Goal: Transaction & Acquisition: Purchase product/service

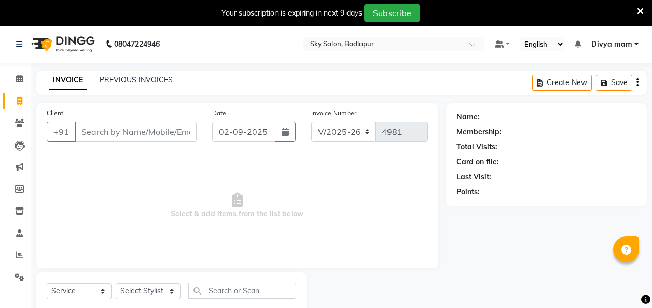
select select "6927"
select select "service"
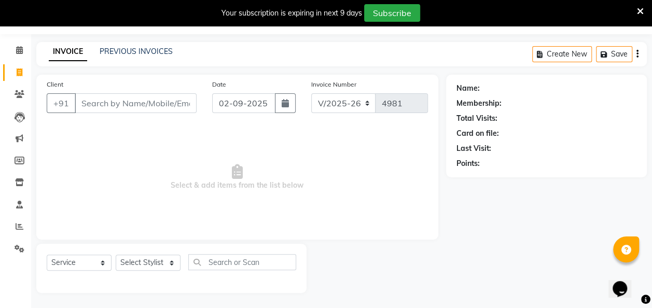
click at [97, 102] on input "Client" at bounding box center [136, 103] width 122 height 20
type input "9130103666"
click at [170, 102] on span "Add Client" at bounding box center [169, 103] width 41 height 10
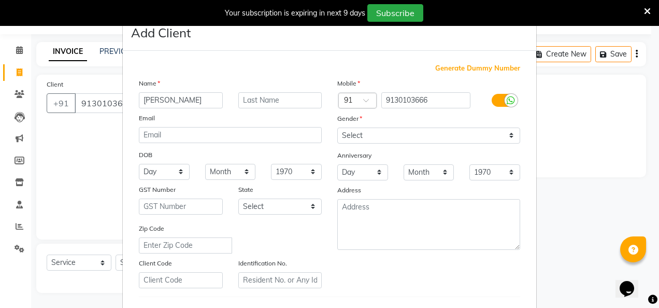
type input "[PERSON_NAME]"
click at [374, 139] on select "Select [DEMOGRAPHIC_DATA] [DEMOGRAPHIC_DATA] Other Prefer Not To Say" at bounding box center [428, 136] width 183 height 16
select select "male"
click at [337, 128] on select "Select [DEMOGRAPHIC_DATA] [DEMOGRAPHIC_DATA] Other Prefer Not To Say" at bounding box center [428, 136] width 183 height 16
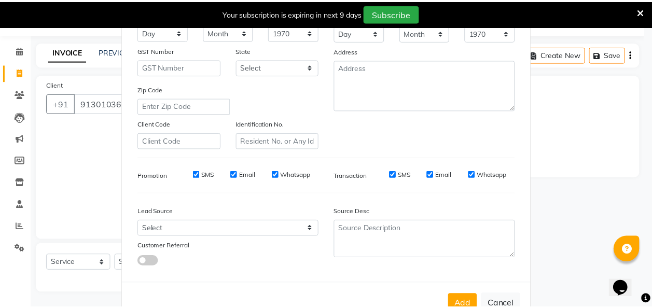
scroll to position [169, 0]
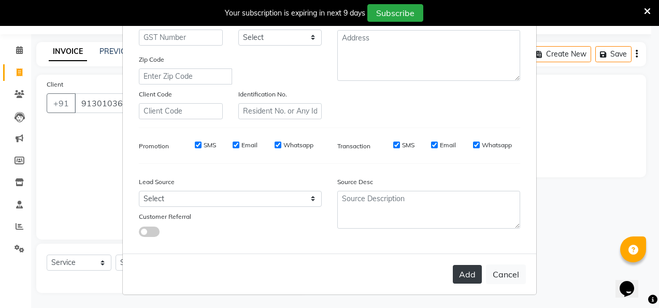
click at [463, 271] on button "Add" at bounding box center [467, 274] width 29 height 19
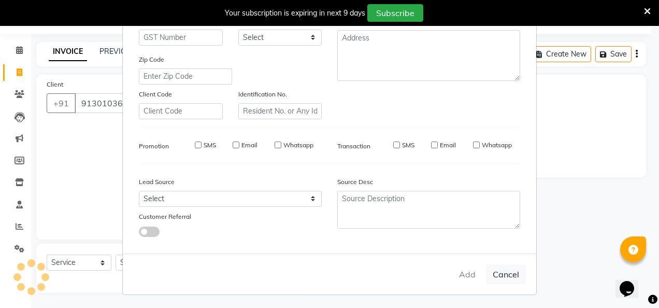
select select
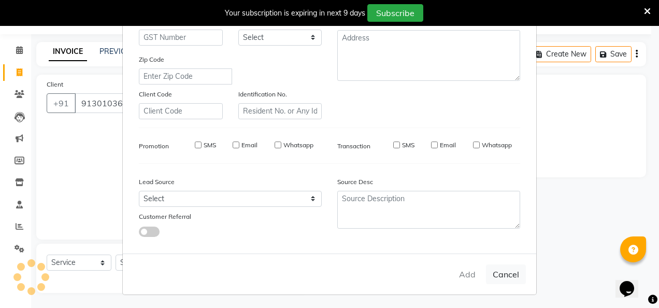
select select
checkbox input "false"
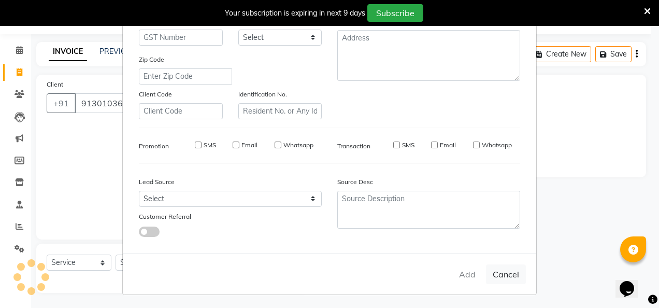
checkbox input "false"
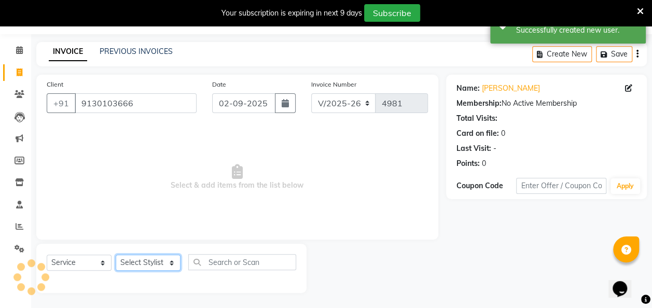
click at [172, 262] on select "Select Stylist [PERSON_NAME] [PERSON_NAME] [PERSON_NAME] [PERSON_NAME] [PERSON_…" at bounding box center [148, 262] width 65 height 16
select select "54796"
click at [116, 254] on select "Select Stylist [PERSON_NAME] [PERSON_NAME] [PERSON_NAME] [PERSON_NAME] [PERSON_…" at bounding box center [148, 262] width 65 height 16
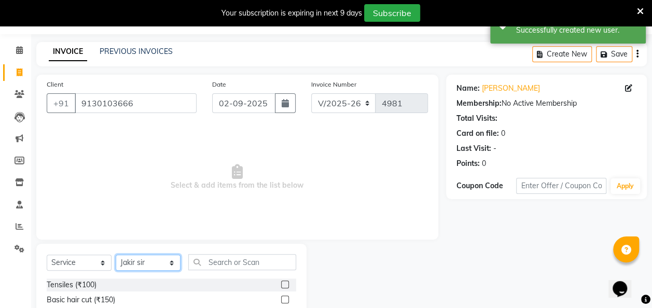
scroll to position [132, 0]
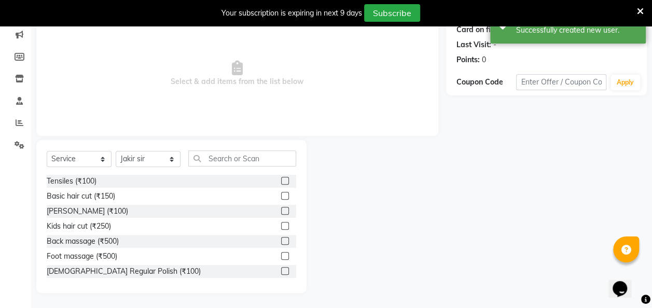
click at [281, 195] on label at bounding box center [285, 196] width 8 height 8
click at [281, 195] on input "checkbox" at bounding box center [284, 196] width 7 height 7
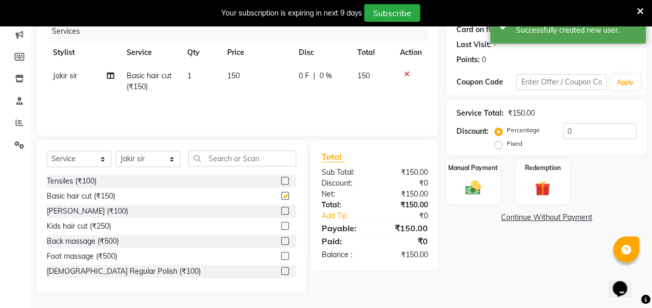
checkbox input "false"
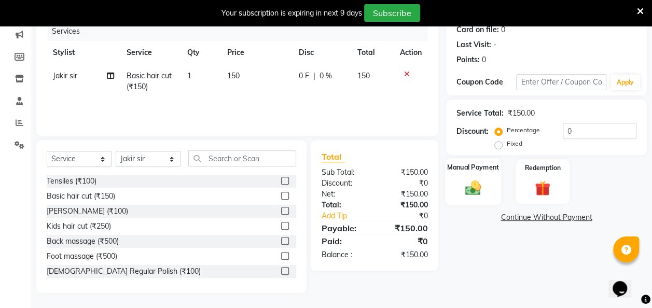
click at [458, 177] on div "Manual Payment" at bounding box center [473, 181] width 56 height 47
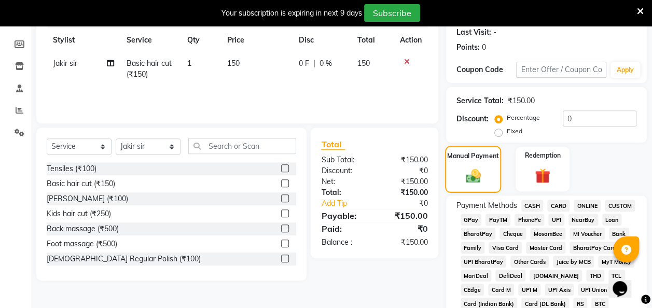
scroll to position [151, 0]
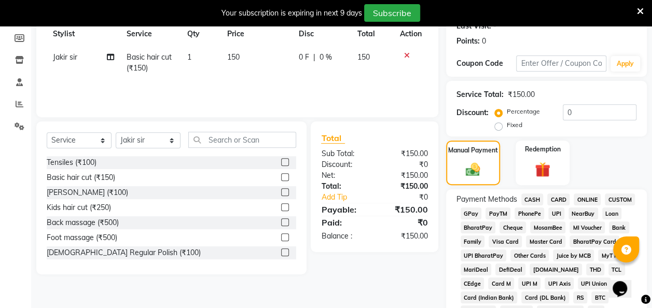
click at [477, 218] on span "GPay" at bounding box center [470, 213] width 21 height 12
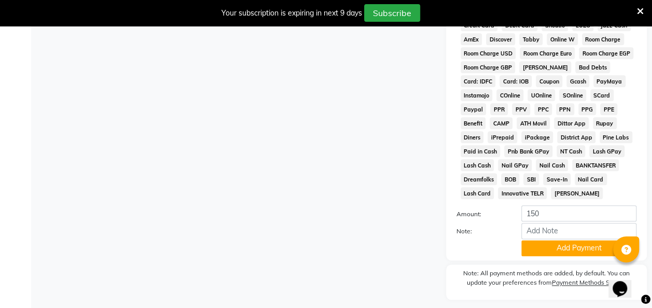
scroll to position [539, 0]
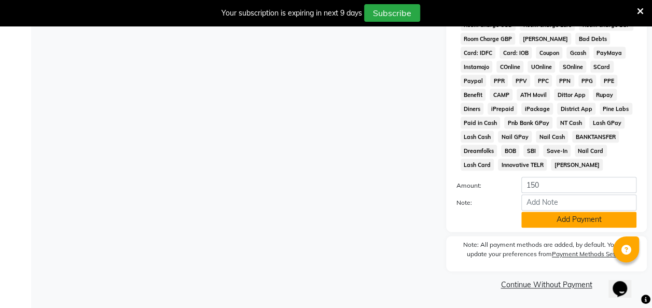
click at [581, 215] on button "Add Payment" at bounding box center [578, 219] width 115 height 16
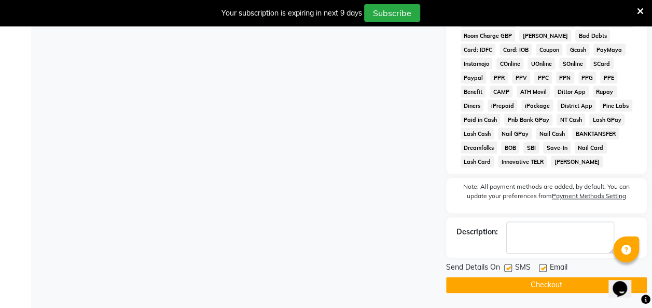
click at [508, 271] on label at bounding box center [508, 268] width 8 height 8
click at [508, 271] on input "checkbox" at bounding box center [507, 268] width 7 height 7
checkbox input "false"
click at [555, 285] on button "Checkout" at bounding box center [546, 285] width 201 height 16
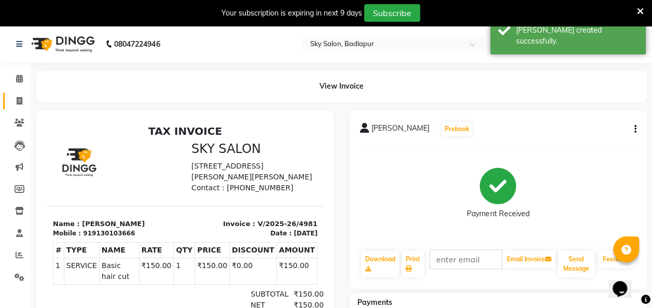
click at [18, 105] on span at bounding box center [19, 101] width 18 height 12
select select "service"
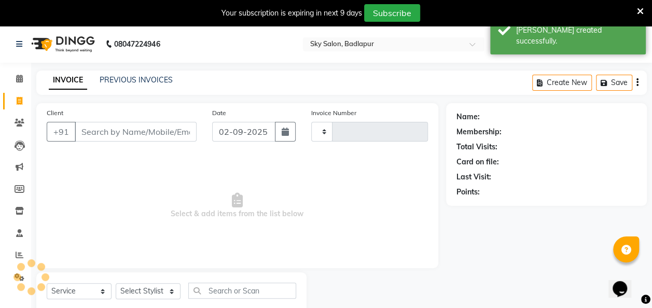
scroll to position [29, 0]
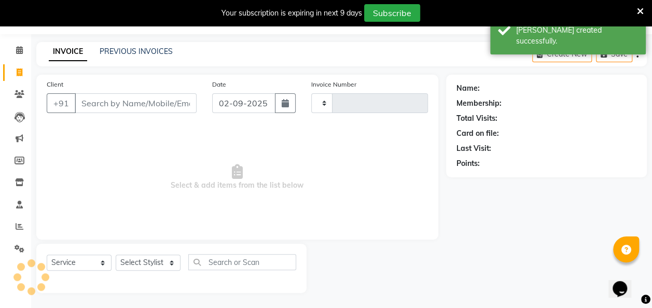
type input "4982"
select select "6927"
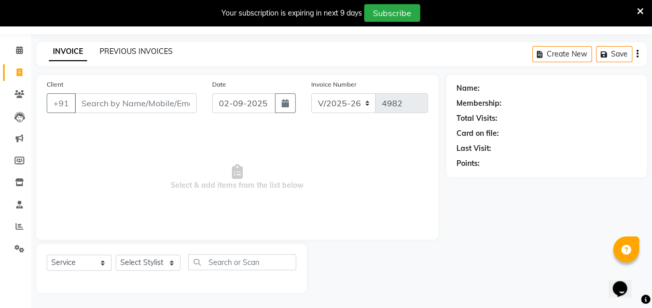
click at [157, 49] on link "PREVIOUS INVOICES" at bounding box center [136, 51] width 73 height 9
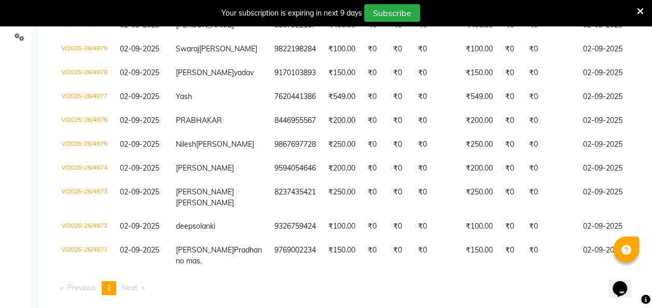
scroll to position [309, 0]
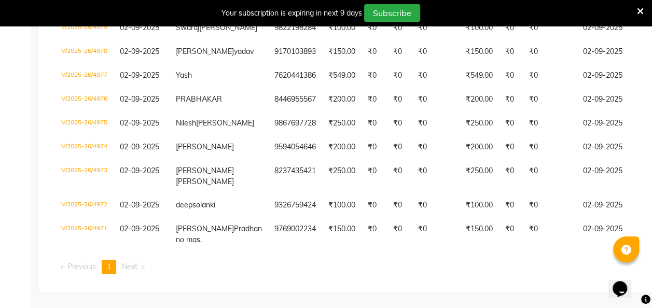
click at [134, 261] on li "Next page" at bounding box center [133, 267] width 33 height 14
click at [126, 264] on span "Next page" at bounding box center [130, 266] width 16 height 9
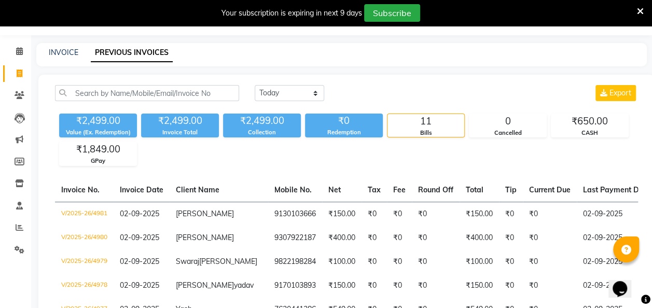
scroll to position [0, 0]
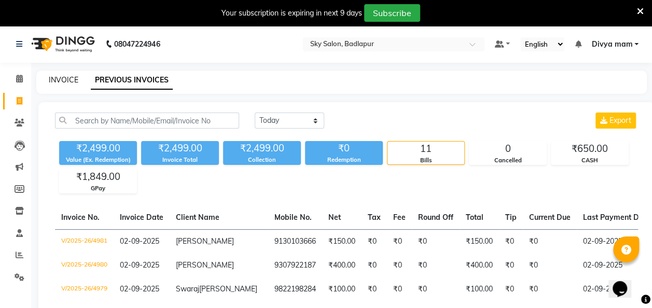
click at [61, 79] on link "INVOICE" at bounding box center [64, 79] width 30 height 9
select select "service"
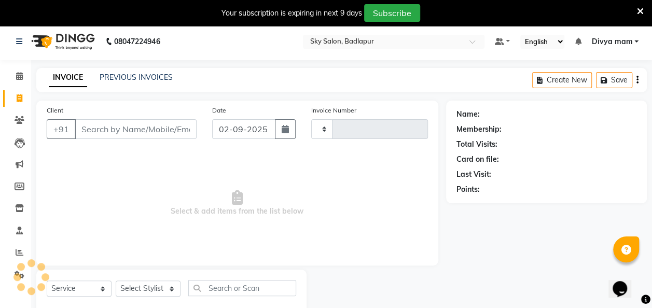
type input "4982"
select select "6927"
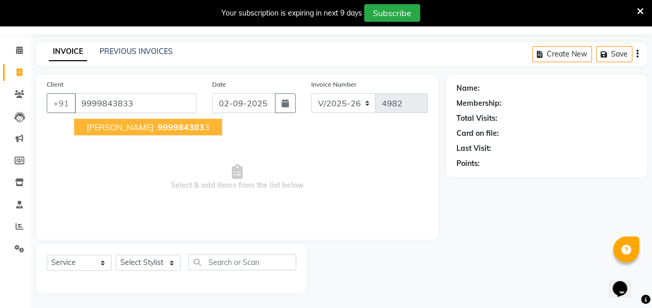
type input "9999843833"
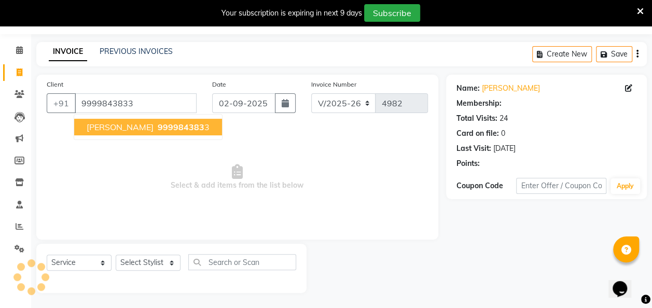
select select "1: Object"
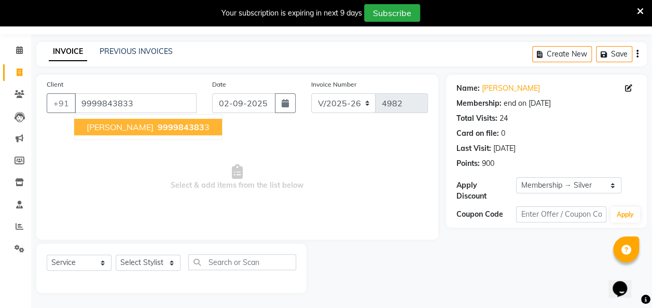
click at [170, 126] on span "999984383" at bounding box center [181, 127] width 47 height 10
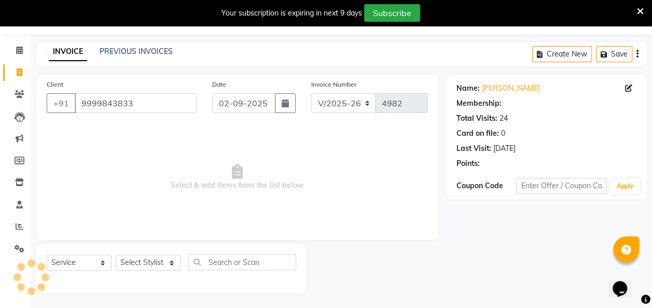
select select "1: Object"
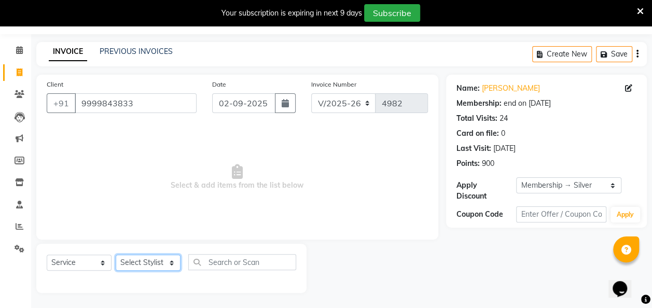
click at [171, 263] on select "Select Stylist [PERSON_NAME] [PERSON_NAME] [PERSON_NAME] [PERSON_NAME] [PERSON_…" at bounding box center [148, 262] width 65 height 16
select select "70897"
click at [116, 254] on select "Select Stylist [PERSON_NAME] [PERSON_NAME] [PERSON_NAME] [PERSON_NAME] [PERSON_…" at bounding box center [148, 262] width 65 height 16
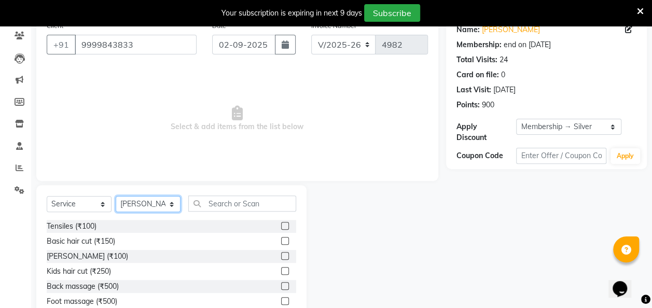
scroll to position [132, 0]
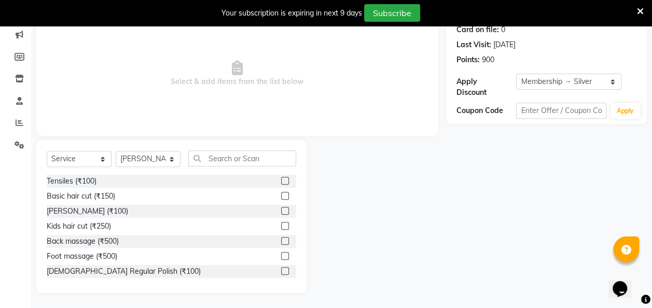
click at [281, 195] on label at bounding box center [285, 196] width 8 height 8
click at [281, 195] on input "checkbox" at bounding box center [284, 196] width 7 height 7
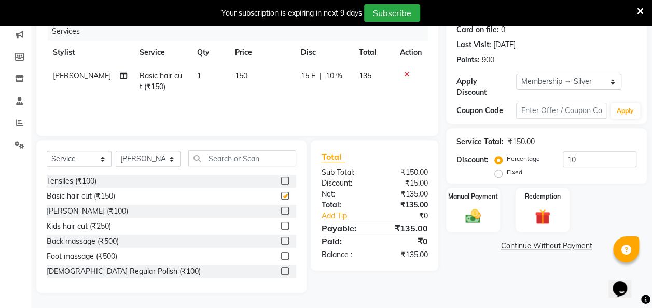
checkbox input "false"
click at [281, 210] on label at bounding box center [285, 211] width 8 height 8
click at [281, 210] on input "checkbox" at bounding box center [284, 211] width 7 height 7
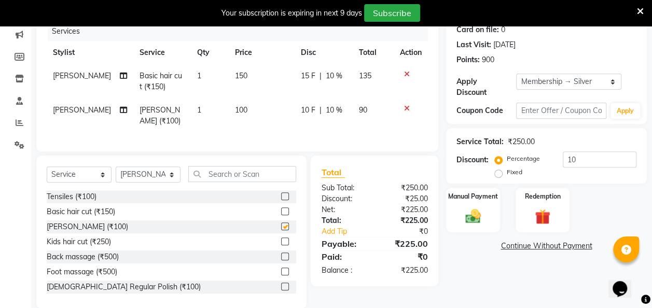
checkbox input "false"
click at [218, 168] on input "text" at bounding box center [242, 174] width 108 height 16
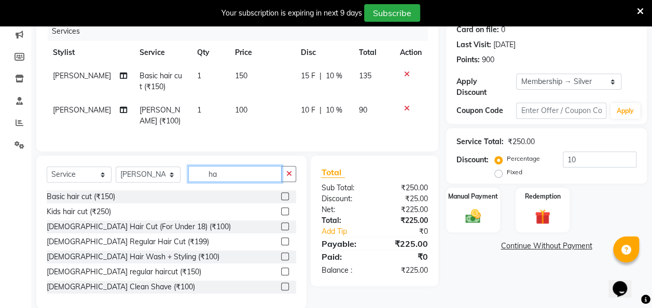
type input "h"
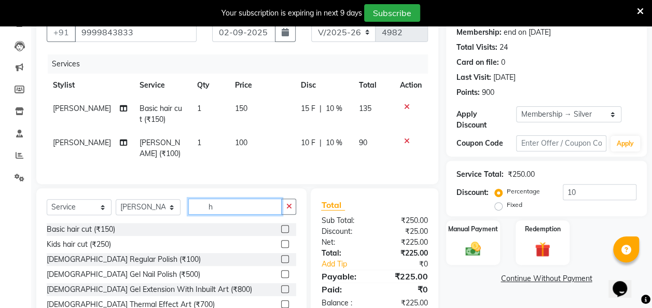
scroll to position [96, 0]
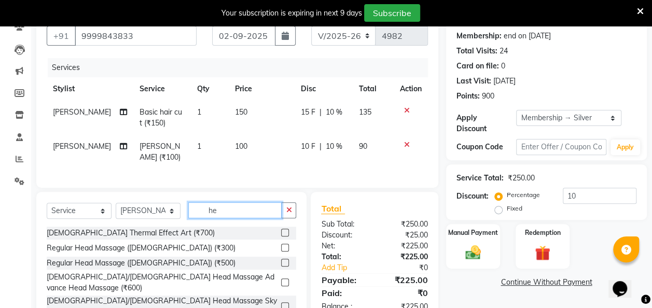
type input "h"
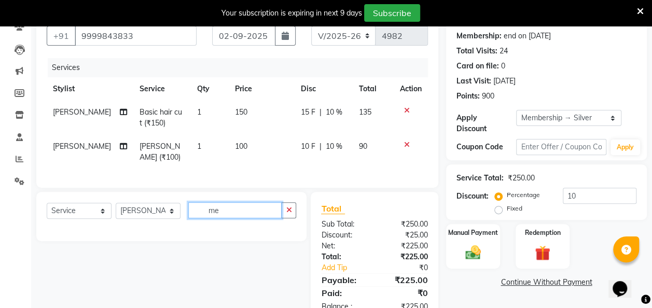
type input "m"
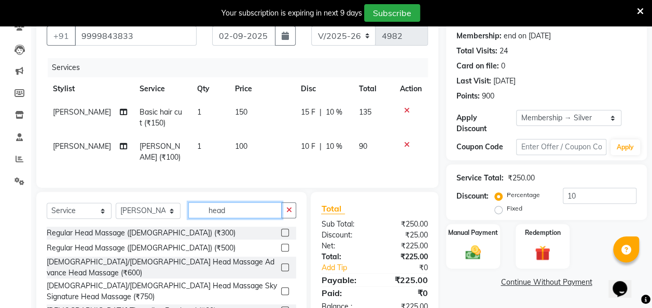
type input "head"
click at [281, 229] on label at bounding box center [285, 233] width 8 height 8
click at [281, 230] on input "checkbox" at bounding box center [284, 233] width 7 height 7
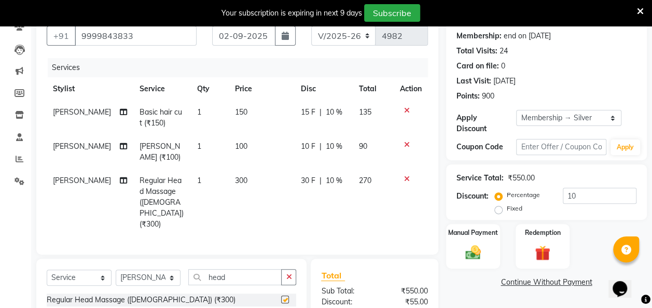
checkbox input "false"
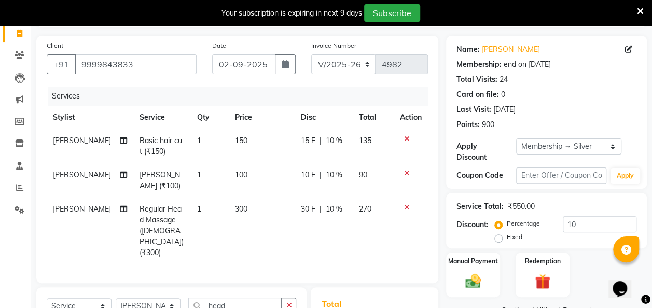
scroll to position [190, 0]
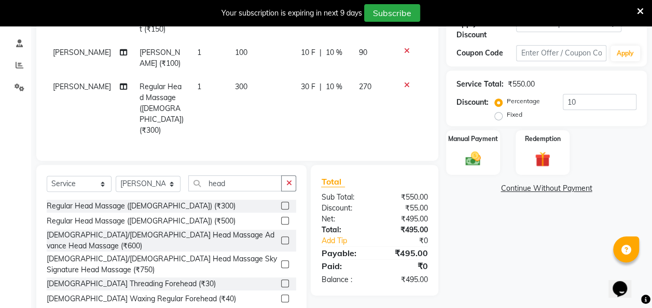
click at [473, 158] on img at bounding box center [472, 159] width 25 height 18
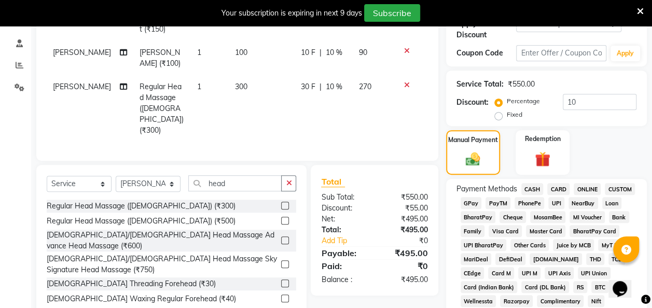
click at [529, 187] on span "CASH" at bounding box center [532, 189] width 22 height 12
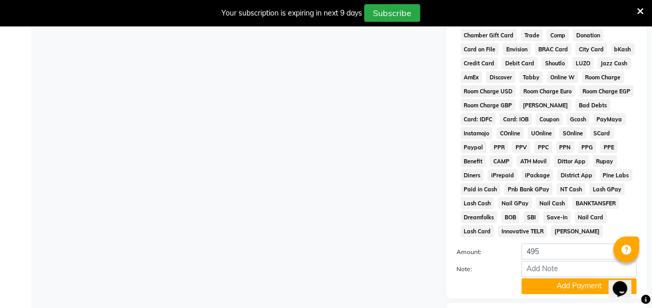
scroll to position [567, 0]
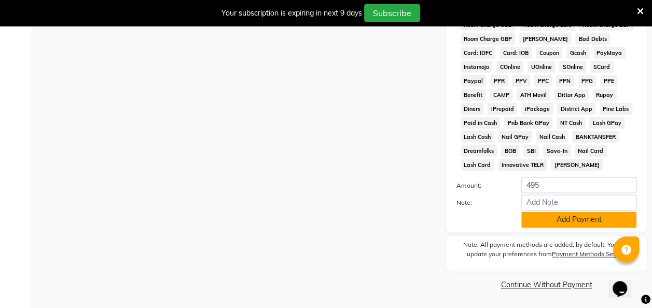
click at [579, 217] on button "Add Payment" at bounding box center [578, 219] width 115 height 16
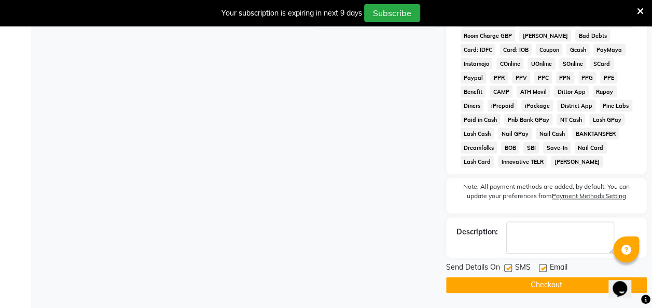
click at [508, 271] on label at bounding box center [508, 268] width 8 height 8
click at [508, 271] on input "checkbox" at bounding box center [507, 268] width 7 height 7
checkbox input "false"
click at [575, 285] on button "Checkout" at bounding box center [546, 285] width 201 height 16
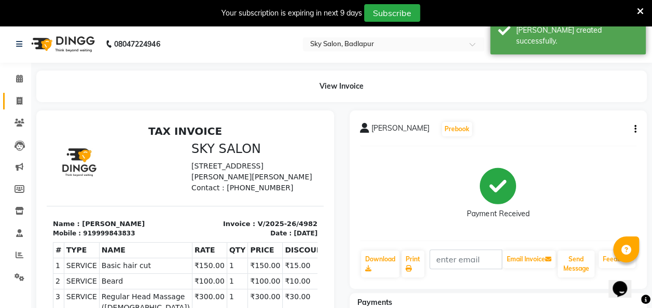
click at [12, 102] on span at bounding box center [19, 101] width 18 height 12
select select "service"
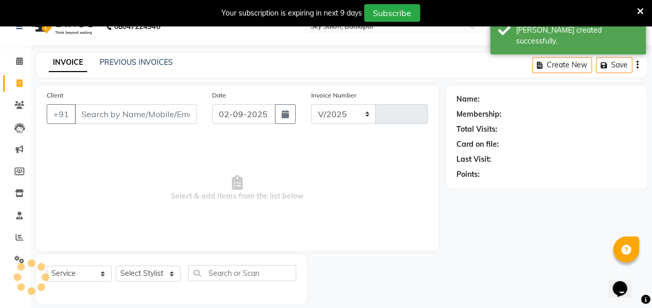
select select "6927"
type input "4983"
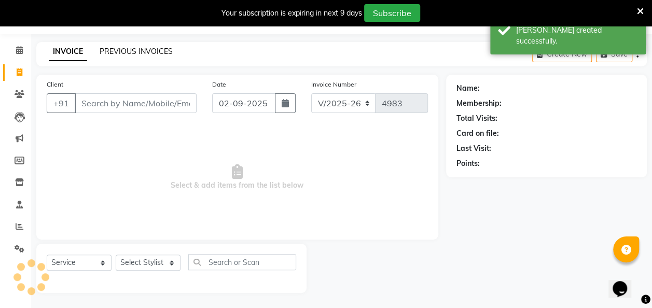
click at [120, 52] on link "PREVIOUS INVOICES" at bounding box center [136, 51] width 73 height 9
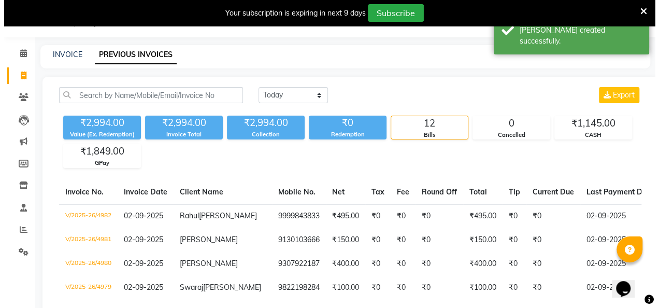
scroll to position [29, 0]
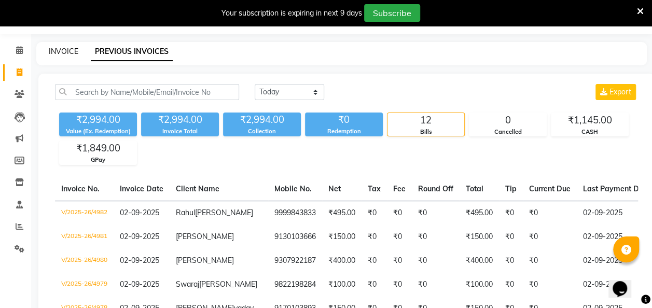
click at [55, 49] on link "INVOICE" at bounding box center [64, 51] width 30 height 9
select select "service"
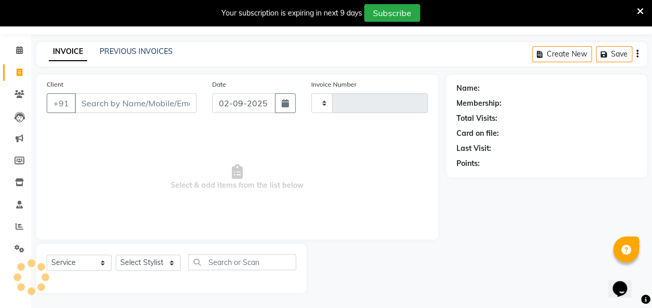
type input "4983"
select select "6927"
click at [93, 103] on input "Client" at bounding box center [136, 103] width 122 height 20
click at [105, 105] on input "Client" at bounding box center [136, 103] width 122 height 20
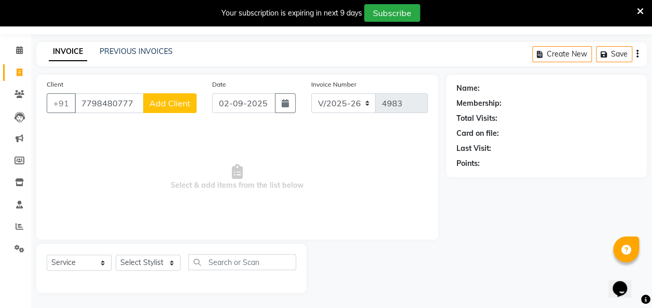
type input "7798480777"
click at [174, 106] on span "Add Client" at bounding box center [169, 103] width 41 height 10
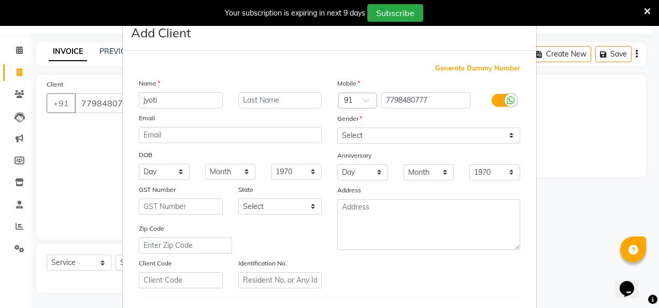
type input "jyoti"
click at [255, 104] on input "text" at bounding box center [280, 100] width 84 height 16
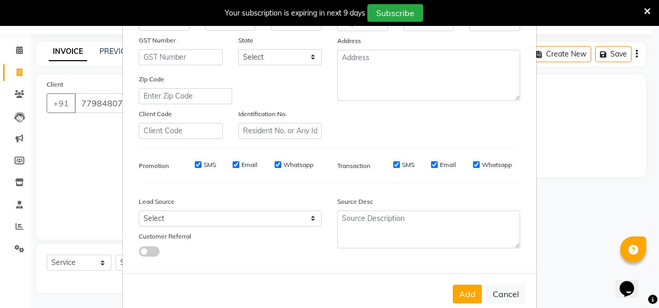
scroll to position [150, 0]
type input "borade"
click at [463, 291] on button "Add" at bounding box center [467, 293] width 29 height 19
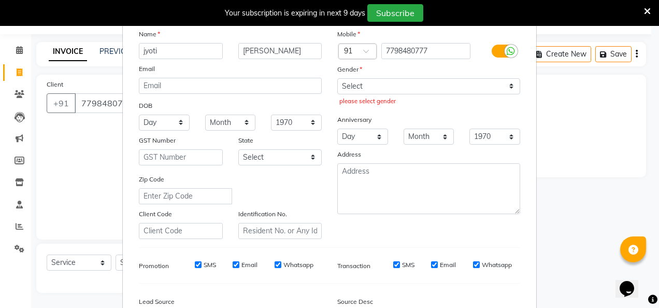
scroll to position [45, 0]
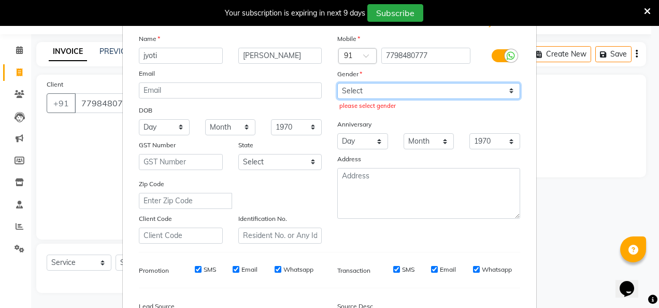
click at [373, 91] on select "Select [DEMOGRAPHIC_DATA] [DEMOGRAPHIC_DATA] Other Prefer Not To Say" at bounding box center [428, 91] width 183 height 16
select select "[DEMOGRAPHIC_DATA]"
click at [337, 83] on select "Select [DEMOGRAPHIC_DATA] [DEMOGRAPHIC_DATA] Other Prefer Not To Say" at bounding box center [428, 91] width 183 height 16
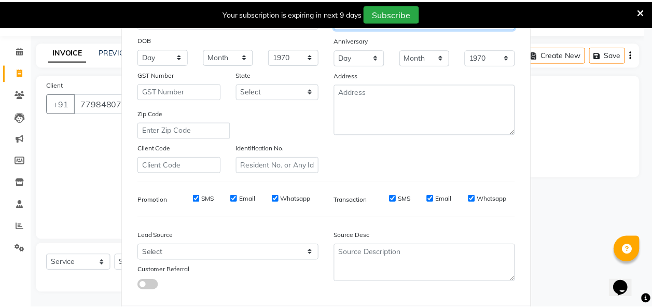
scroll to position [169, 0]
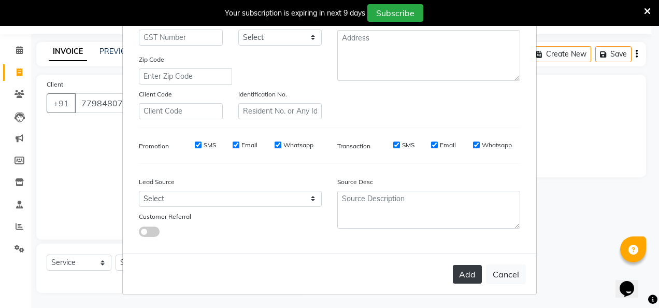
click at [465, 274] on button "Add" at bounding box center [467, 274] width 29 height 19
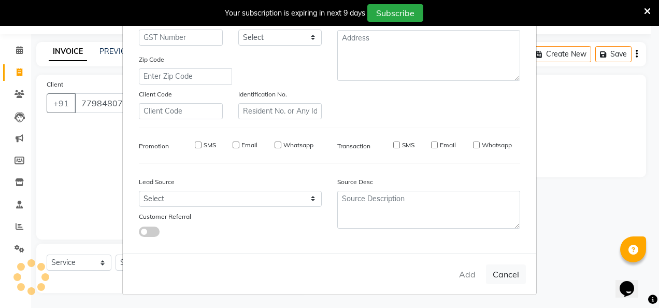
select select
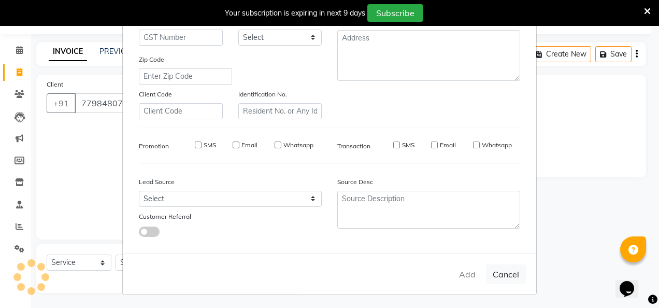
select select
checkbox input "false"
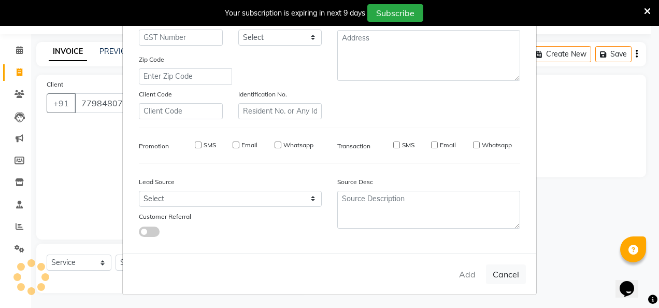
checkbox input "false"
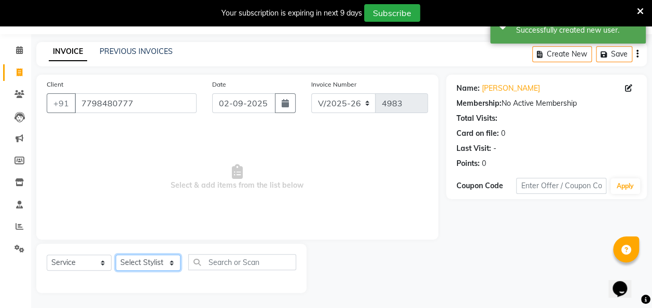
click at [173, 257] on select "Select Stylist [PERSON_NAME] [PERSON_NAME] [PERSON_NAME] [PERSON_NAME] [PERSON_…" at bounding box center [148, 262] width 65 height 16
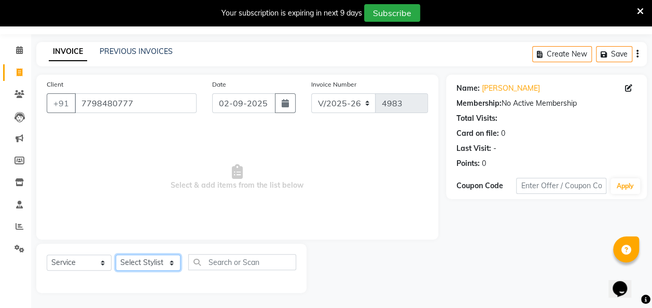
select select "87453"
click at [116, 254] on select "Select Stylist [PERSON_NAME] [PERSON_NAME] [PERSON_NAME] [PERSON_NAME] [PERSON_…" at bounding box center [148, 262] width 65 height 16
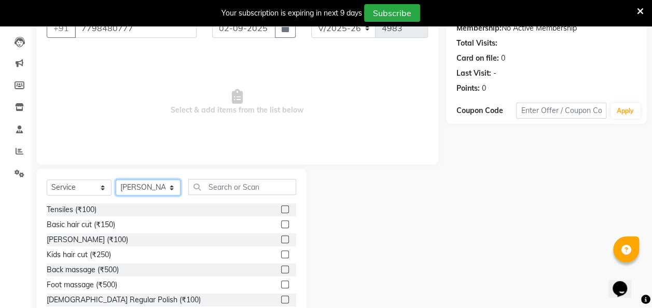
scroll to position [105, 0]
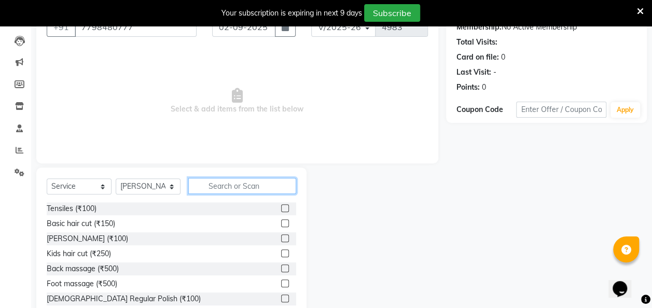
click at [228, 188] on input "text" at bounding box center [242, 186] width 108 height 16
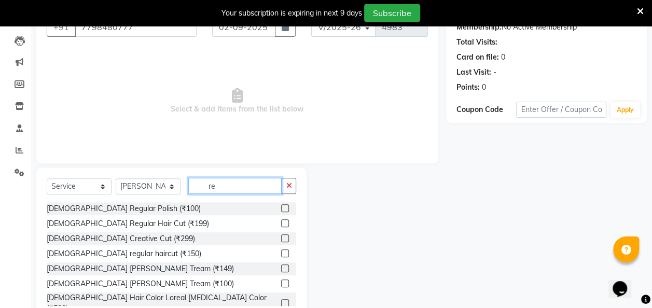
type input "r"
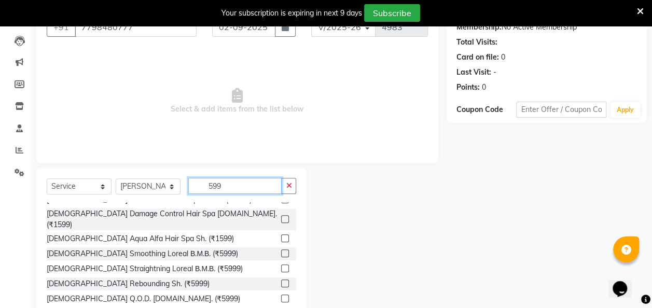
scroll to position [122, 0]
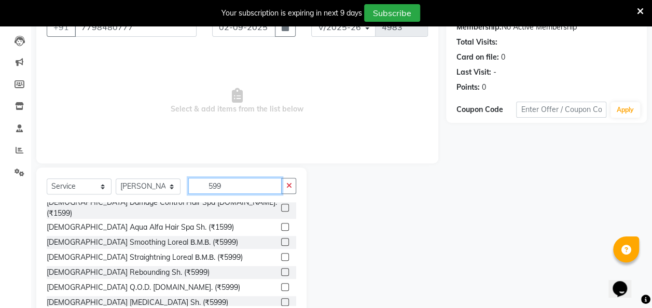
type input "599"
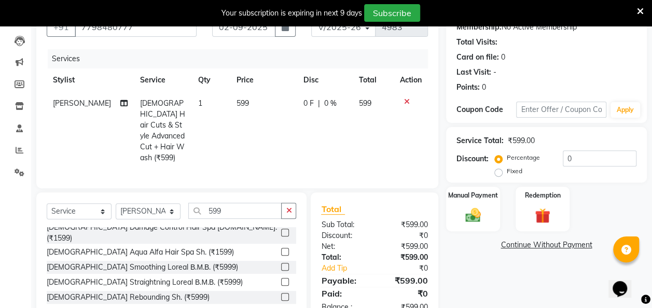
checkbox input "false"
click at [506, 172] on label "Fixed" at bounding box center [514, 170] width 16 height 9
click at [502, 172] on input "Fixed" at bounding box center [500, 170] width 7 height 7
radio input "true"
click at [581, 154] on input "0" at bounding box center [599, 158] width 74 height 16
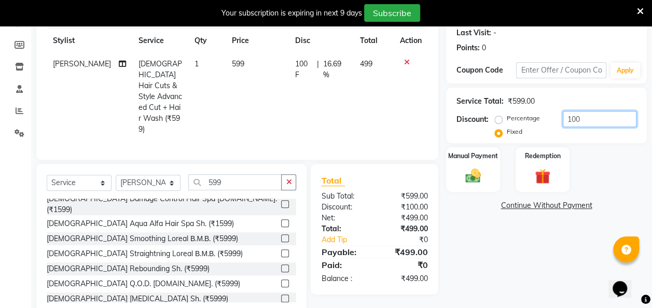
scroll to position [154, 0]
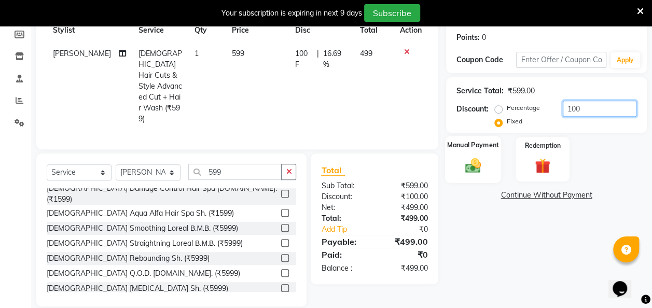
type input "100"
click at [475, 164] on img at bounding box center [473, 165] width 26 height 19
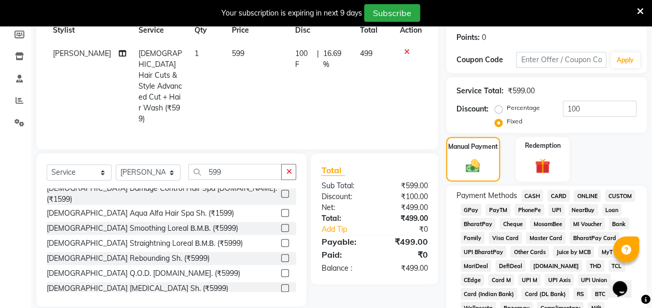
click at [470, 210] on span "GPay" at bounding box center [470, 210] width 21 height 12
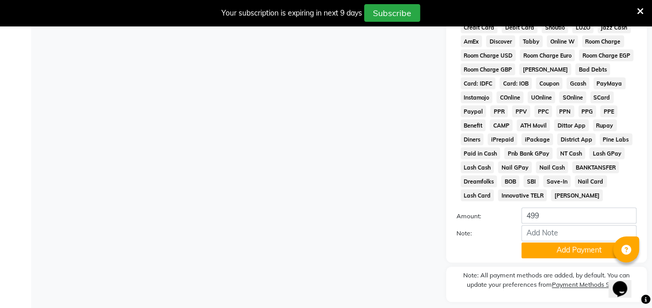
scroll to position [539, 0]
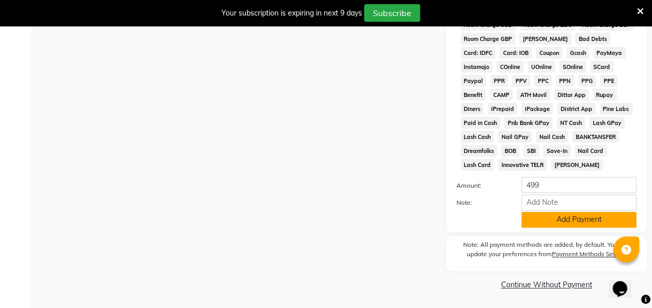
click at [558, 217] on button "Add Payment" at bounding box center [578, 219] width 115 height 16
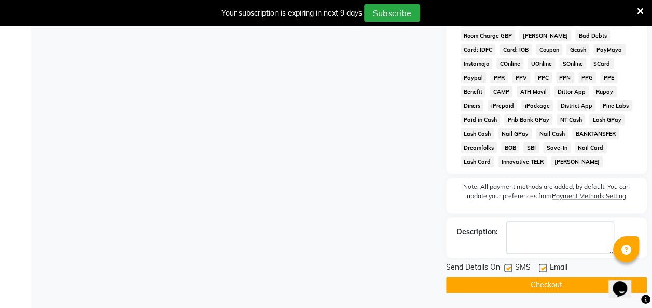
click at [508, 271] on label at bounding box center [508, 268] width 8 height 8
click at [508, 271] on input "checkbox" at bounding box center [507, 268] width 7 height 7
checkbox input "false"
click at [533, 287] on button "Checkout" at bounding box center [546, 285] width 201 height 16
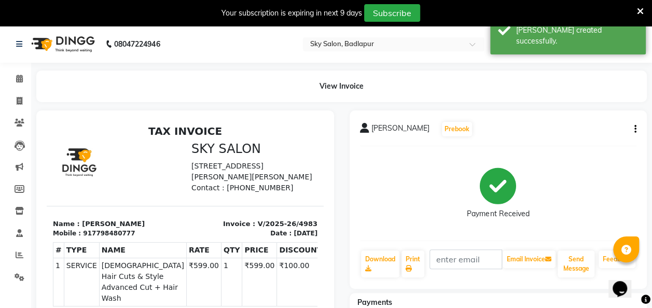
scroll to position [8, 0]
click at [15, 97] on span at bounding box center [19, 101] width 18 height 12
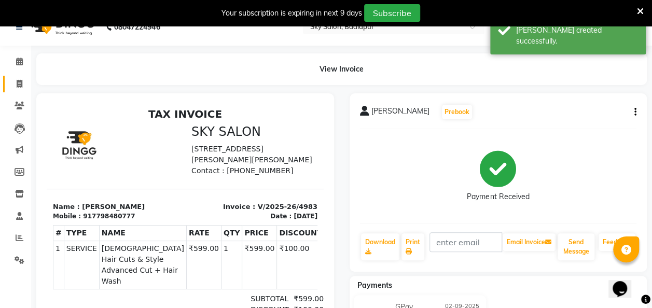
select select "6927"
select select "service"
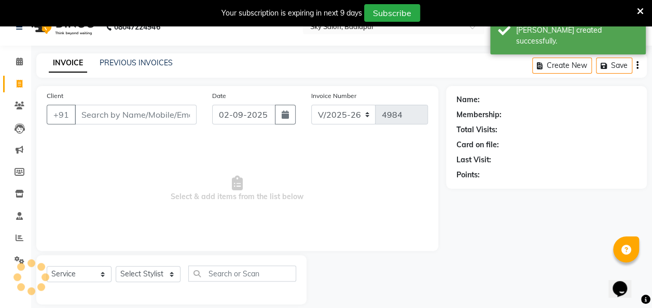
scroll to position [29, 0]
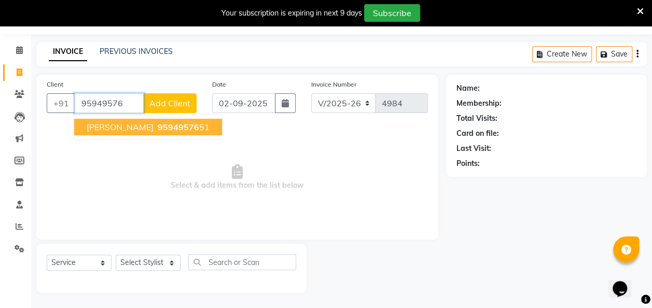
click at [153, 133] on button "Aryan chafle 95949576 51" at bounding box center [148, 127] width 148 height 17
type input "9594957651"
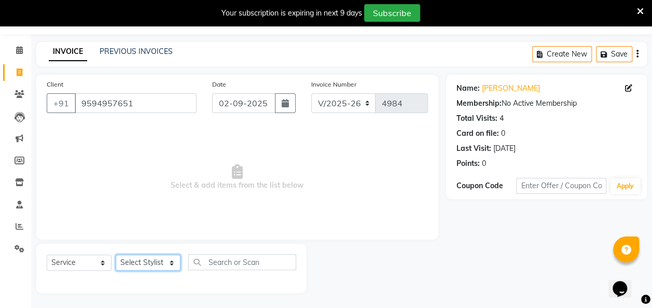
click at [151, 262] on select "Select Stylist [PERSON_NAME] [PERSON_NAME] [PERSON_NAME] [PERSON_NAME] [PERSON_…" at bounding box center [148, 262] width 65 height 16
select select "81050"
click at [116, 254] on select "Select Stylist [PERSON_NAME] [PERSON_NAME] [PERSON_NAME] [PERSON_NAME] [PERSON_…" at bounding box center [148, 262] width 65 height 16
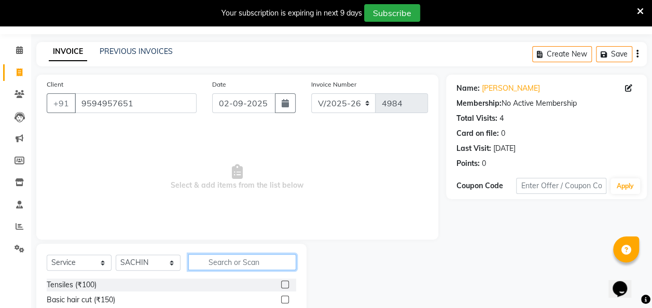
click at [245, 267] on input "text" at bounding box center [242, 262] width 108 height 16
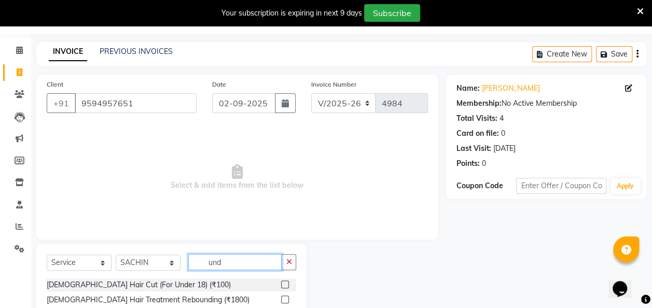
type input "und"
click at [272, 286] on div "[DEMOGRAPHIC_DATA] Hair Cut (For Under 18) (₹100)" at bounding box center [171, 284] width 249 height 13
click at [281, 284] on label at bounding box center [285, 284] width 8 height 8
click at [281, 284] on input "checkbox" at bounding box center [284, 284] width 7 height 7
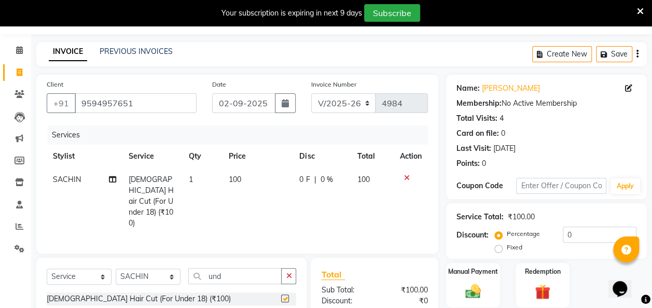
checkbox input "false"
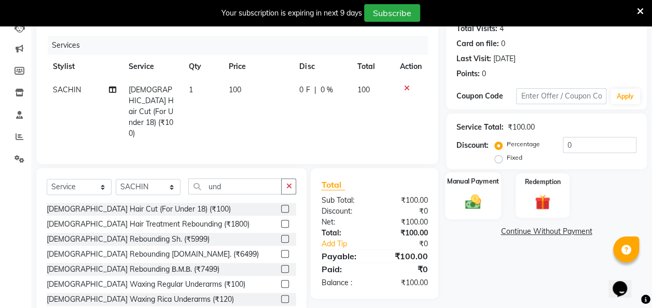
click at [469, 203] on img at bounding box center [473, 201] width 26 height 19
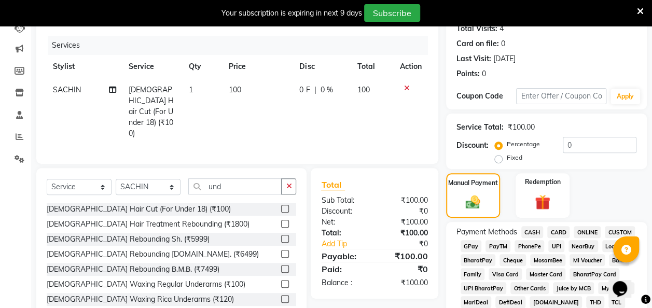
click at [530, 230] on span "CASH" at bounding box center [532, 232] width 22 height 12
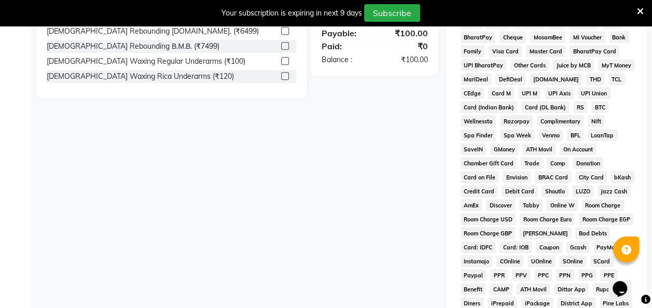
scroll to position [539, 0]
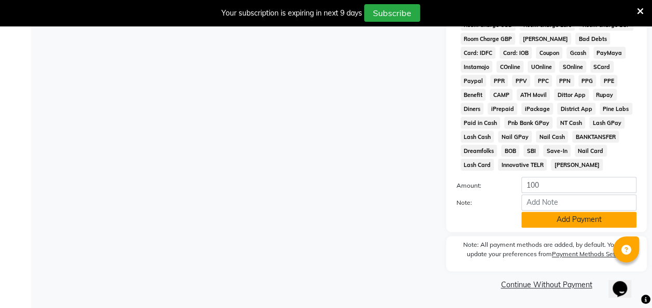
click at [569, 227] on button "Add Payment" at bounding box center [578, 219] width 115 height 16
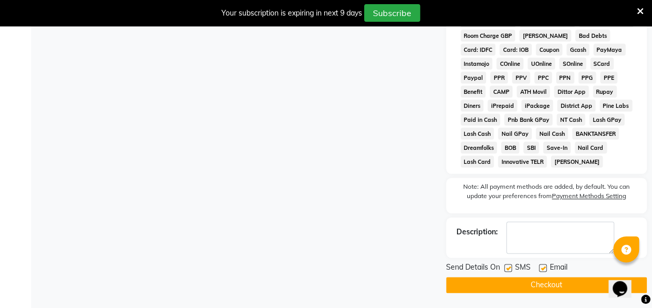
click at [508, 272] on label at bounding box center [508, 268] width 8 height 8
click at [508, 272] on input "checkbox" at bounding box center [507, 268] width 7 height 7
checkbox input "false"
click at [515, 291] on button "Checkout" at bounding box center [546, 285] width 201 height 16
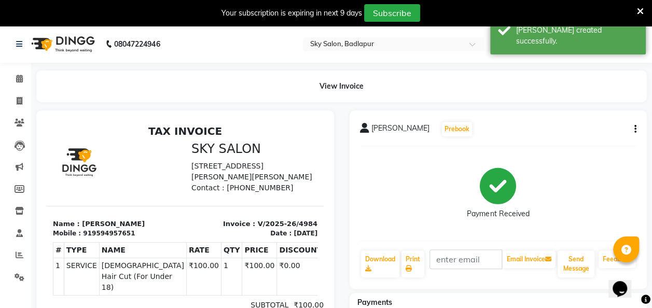
click at [17, 91] on li "Invoice" at bounding box center [15, 101] width 31 height 22
click at [17, 101] on icon at bounding box center [20, 101] width 6 height 8
select select "service"
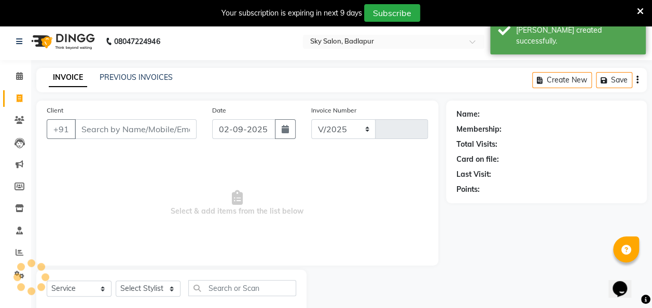
select select "6927"
type input "4985"
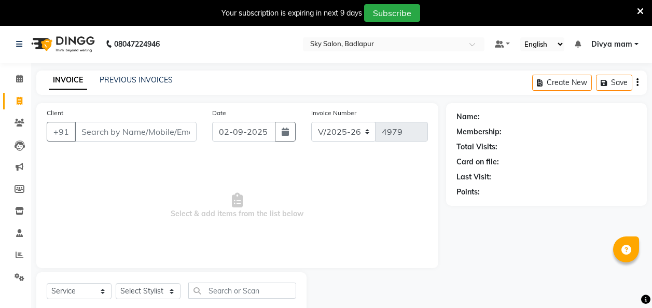
select select "6927"
select select "service"
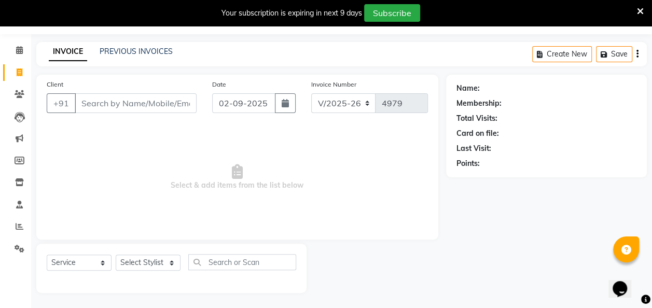
click at [153, 87] on div "Client +91" at bounding box center [121, 100] width 165 height 43
click at [144, 107] on input "Client" at bounding box center [136, 103] width 122 height 20
type input "9987312177"
click at [168, 108] on button "Add Client" at bounding box center [169, 103] width 53 height 20
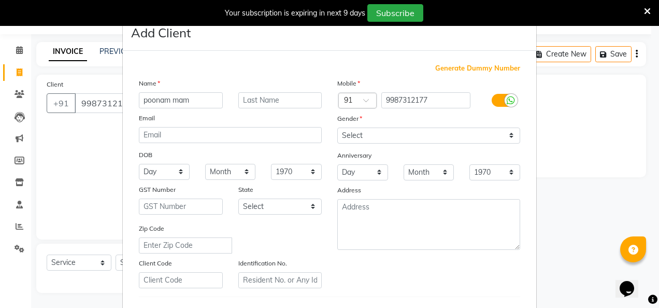
type input "poonam mam"
click at [272, 103] on input "text" at bounding box center [280, 100] width 84 height 16
type input "ambernaath"
click at [477, 139] on select "Select [DEMOGRAPHIC_DATA] [DEMOGRAPHIC_DATA] Other Prefer Not To Say" at bounding box center [428, 136] width 183 height 16
select select "[DEMOGRAPHIC_DATA]"
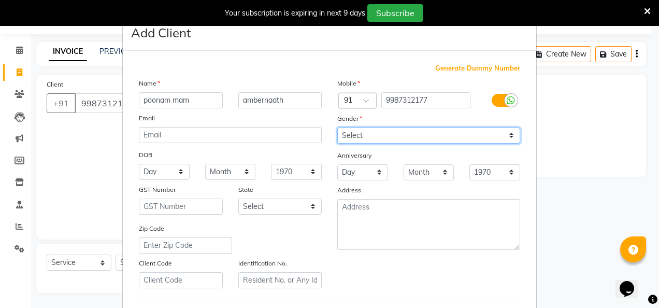
click at [337, 128] on select "Select [DEMOGRAPHIC_DATA] [DEMOGRAPHIC_DATA] Other Prefer Not To Say" at bounding box center [428, 136] width 183 height 16
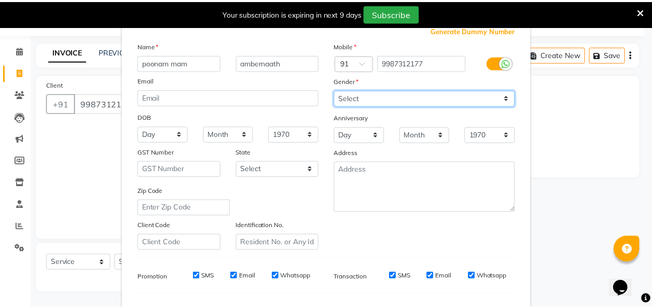
scroll to position [169, 0]
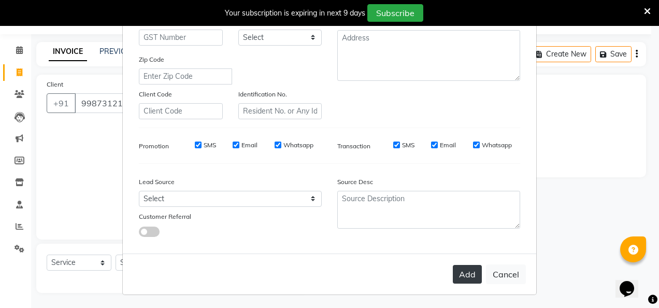
click at [465, 276] on button "Add" at bounding box center [467, 274] width 29 height 19
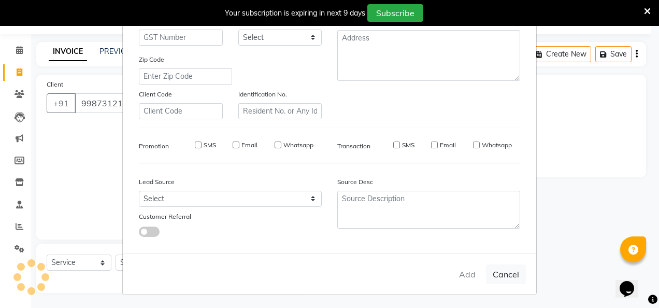
select select
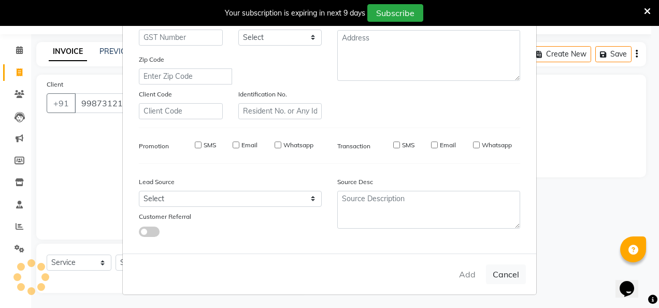
select select
checkbox input "false"
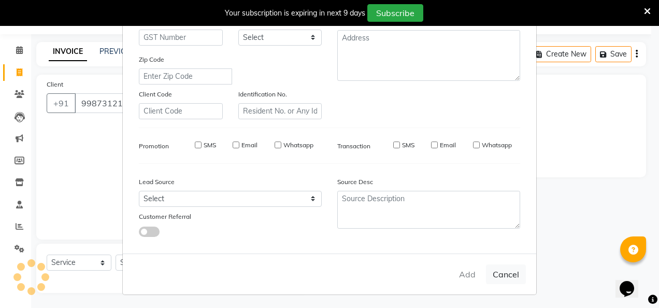
checkbox input "false"
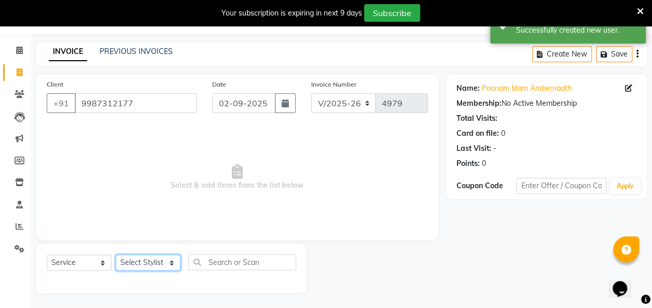
click at [149, 254] on select "Select Stylist [PERSON_NAME] [PERSON_NAME] [PERSON_NAME] [PERSON_NAME] [PERSON_…" at bounding box center [148, 262] width 65 height 16
select select "60172"
click at [116, 254] on select "Select Stylist [PERSON_NAME] [PERSON_NAME] [PERSON_NAME] [PERSON_NAME] [PERSON_…" at bounding box center [148, 262] width 65 height 16
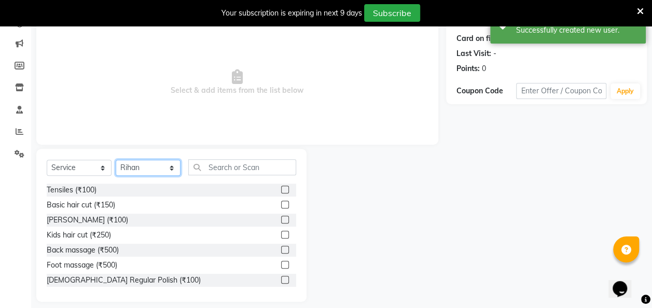
scroll to position [124, 0]
click at [268, 170] on input "text" at bounding box center [242, 167] width 108 height 16
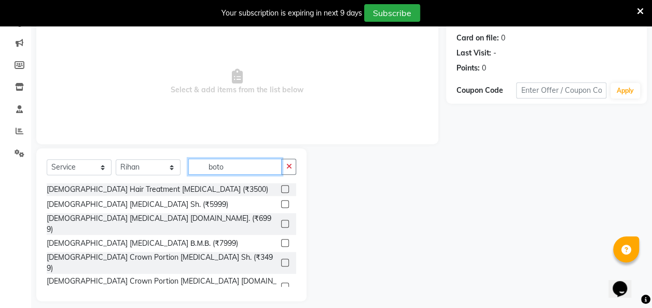
type input "boto"
click at [281, 259] on label at bounding box center [285, 263] width 8 height 8
click at [281, 260] on input "checkbox" at bounding box center [284, 263] width 7 height 7
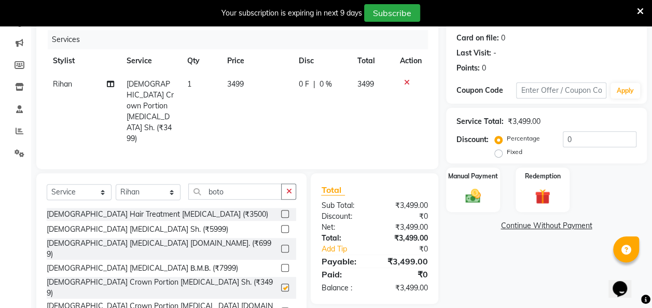
checkbox input "false"
click at [281, 245] on label at bounding box center [285, 249] width 8 height 8
click at [281, 246] on input "checkbox" at bounding box center [284, 249] width 7 height 7
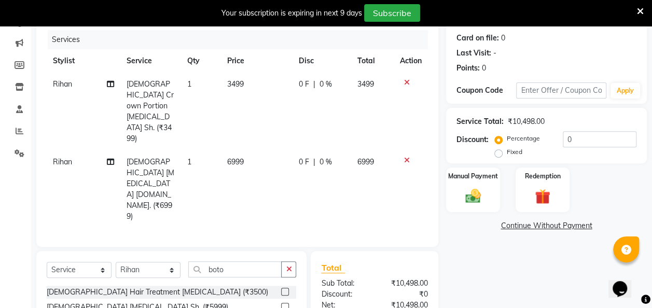
checkbox input "false"
click at [404, 81] on icon at bounding box center [407, 82] width 6 height 7
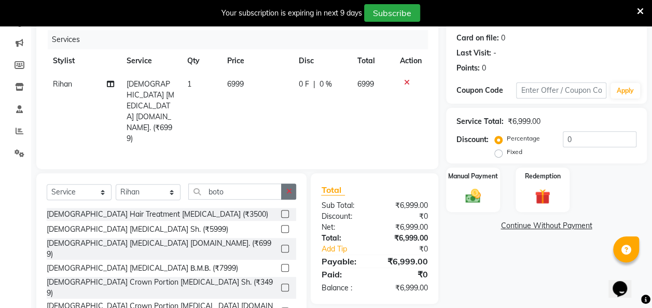
click at [288, 188] on icon "button" at bounding box center [289, 191] width 6 height 7
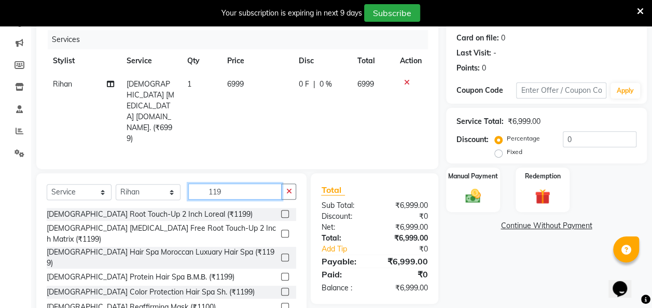
scroll to position [110, 0]
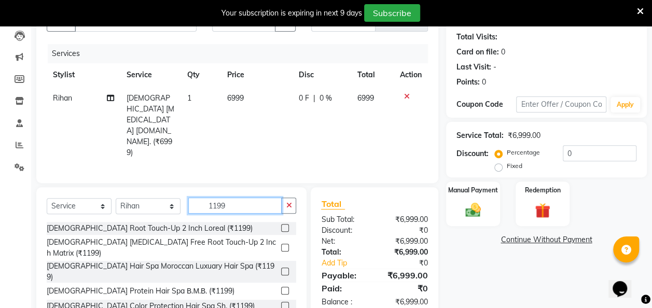
type input "1199"
click at [284, 224] on label at bounding box center [285, 228] width 8 height 8
click at [284, 225] on input "checkbox" at bounding box center [284, 228] width 7 height 7
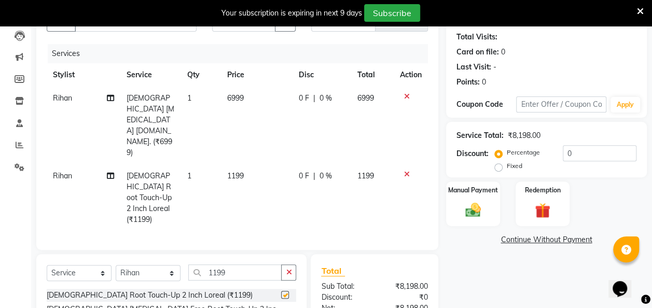
checkbox input "false"
click at [334, 101] on div "0 F | 0 %" at bounding box center [322, 98] width 46 height 11
select select "60172"
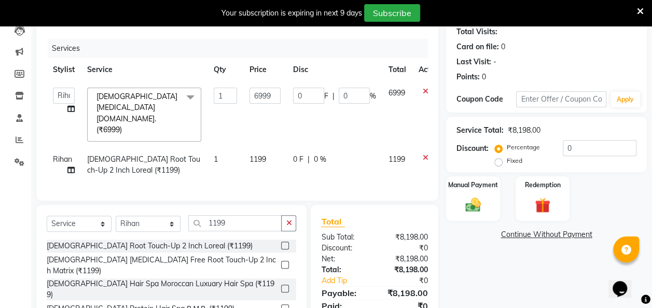
scroll to position [114, 0]
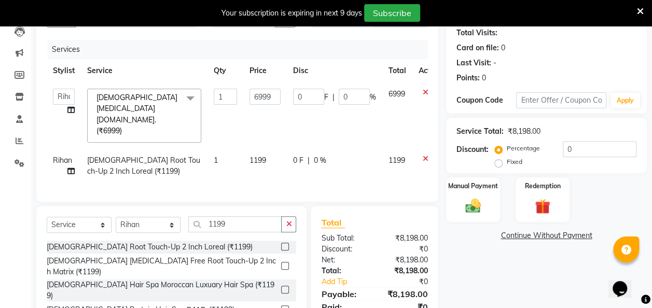
click at [506, 166] on label "Fixed" at bounding box center [514, 161] width 16 height 9
click at [497, 165] on input "Fixed" at bounding box center [500, 161] width 7 height 7
radio input "true"
click at [599, 147] on input "0" at bounding box center [599, 149] width 74 height 16
type input "1"
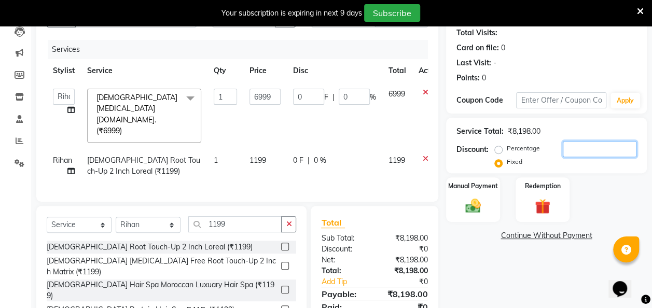
type input "0.85"
type input "0.01"
type input "11"
type input "9.39"
type input "0.13"
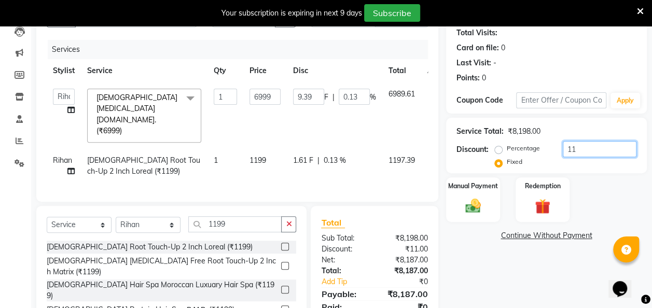
type input "119"
type input "101.6"
type input "1.45"
type input "1198"
type input "1022.79"
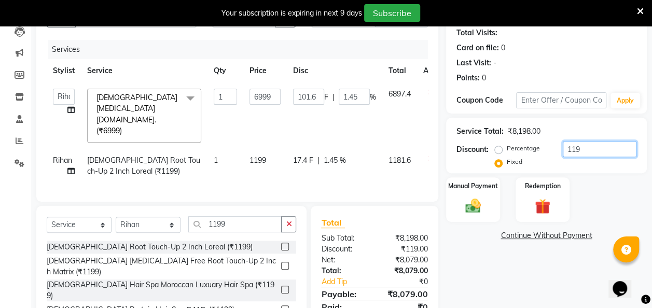
type input "14.61"
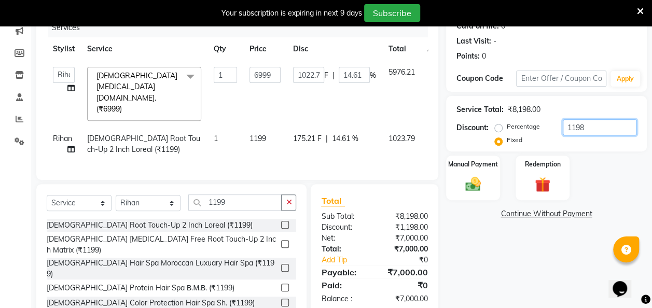
scroll to position [143, 0]
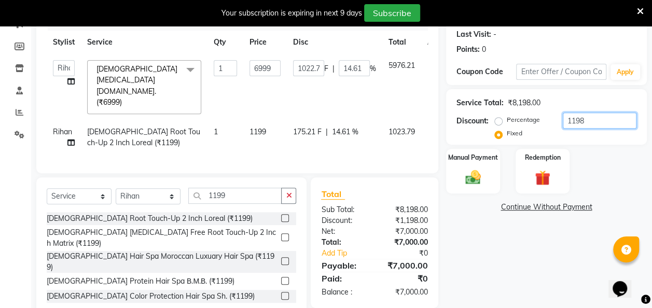
type input "1198"
click at [473, 175] on img at bounding box center [473, 177] width 26 height 19
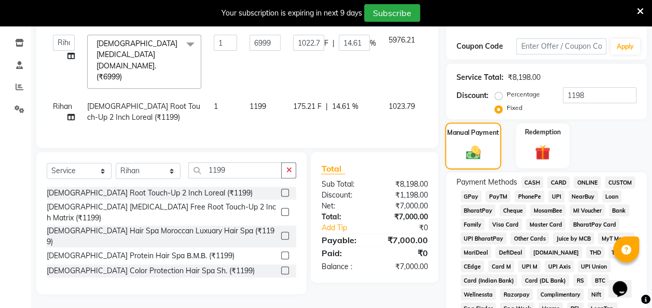
scroll to position [172, 0]
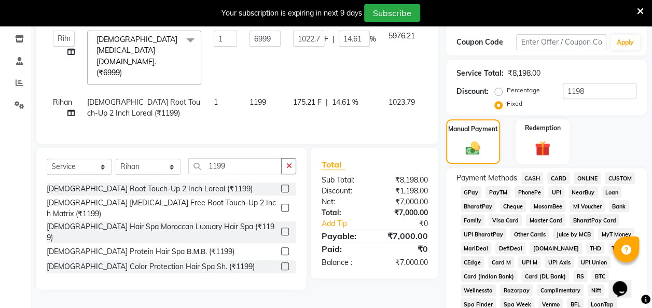
click at [470, 193] on span "GPay" at bounding box center [470, 192] width 21 height 12
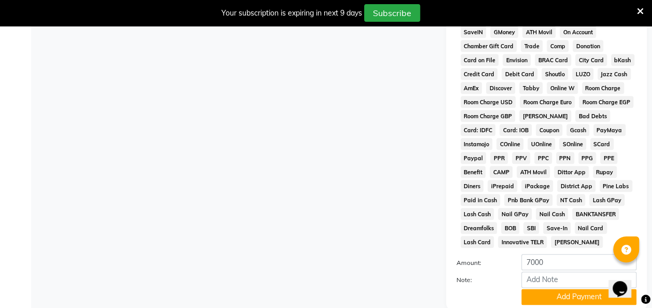
scroll to position [539, 0]
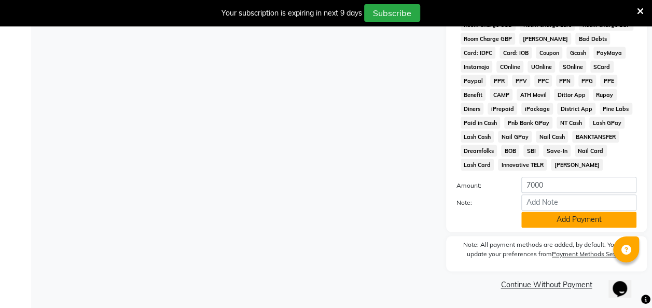
click at [576, 224] on button "Add Payment" at bounding box center [578, 219] width 115 height 16
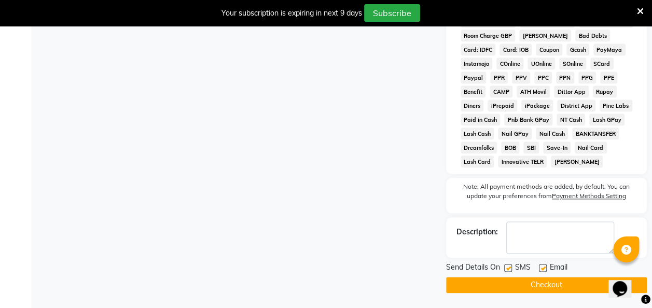
click at [509, 271] on label at bounding box center [508, 268] width 8 height 8
click at [509, 271] on input "checkbox" at bounding box center [507, 268] width 7 height 7
checkbox input "false"
click at [534, 287] on button "Checkout" at bounding box center [546, 285] width 201 height 16
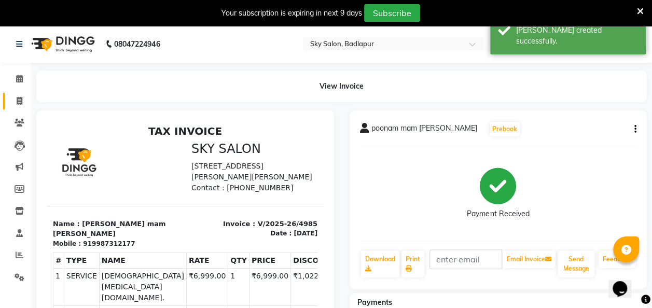
click at [17, 94] on link "Invoice" at bounding box center [15, 101] width 25 height 17
select select "service"
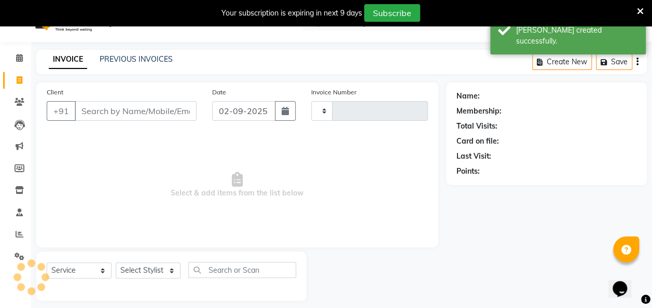
type input "4986"
select select "6927"
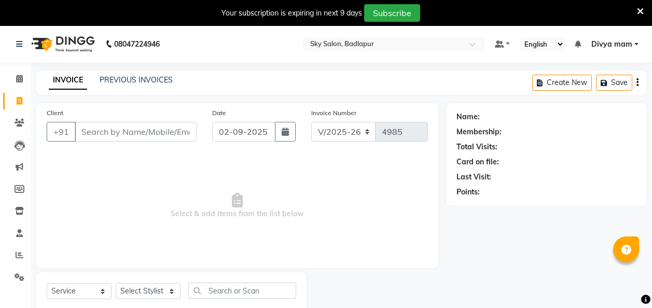
select select "6927"
select select "service"
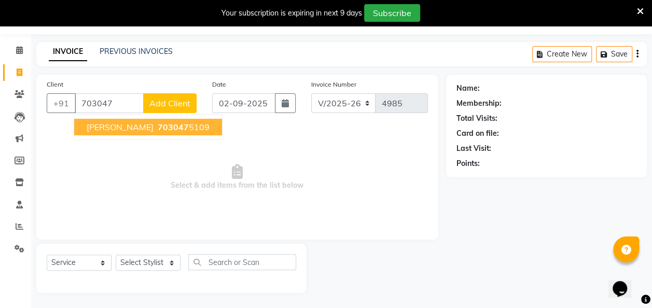
click at [186, 128] on span "703047" at bounding box center [173, 127] width 31 height 10
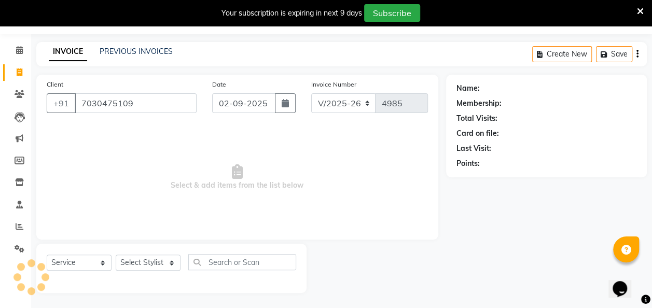
type input "7030475109"
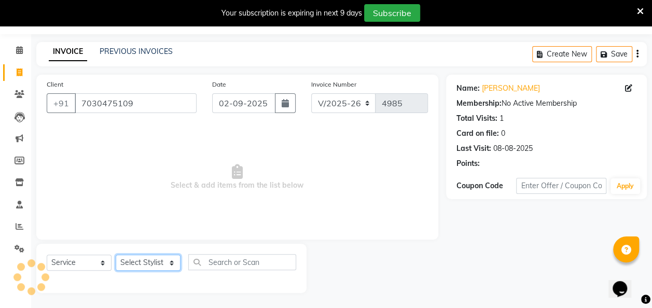
click at [160, 259] on select "Select Stylist [PERSON_NAME] [PERSON_NAME] [PERSON_NAME] [PERSON_NAME] [PERSON_…" at bounding box center [148, 262] width 65 height 16
select select "70897"
click at [116, 254] on select "Select Stylist [PERSON_NAME] [PERSON_NAME] [PERSON_NAME] [PERSON_NAME] [PERSON_…" at bounding box center [148, 262] width 65 height 16
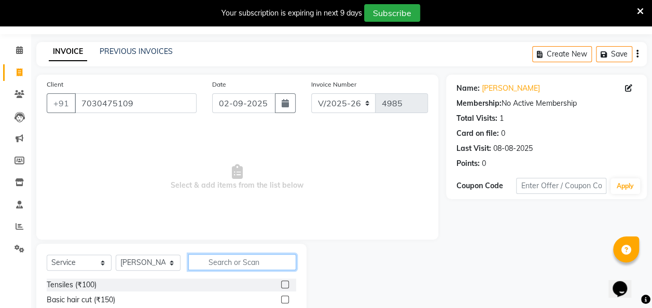
click at [264, 264] on input "text" at bounding box center [242, 262] width 108 height 16
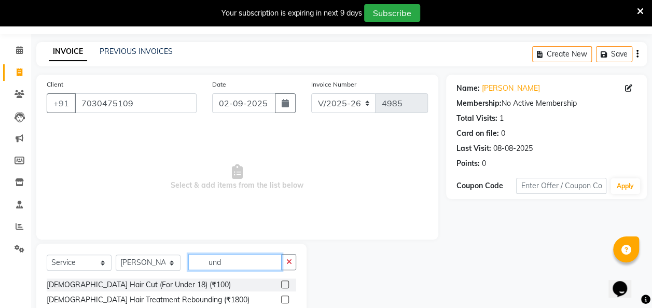
type input "und"
click at [281, 284] on label at bounding box center [285, 284] width 8 height 8
click at [281, 284] on input "checkbox" at bounding box center [284, 284] width 7 height 7
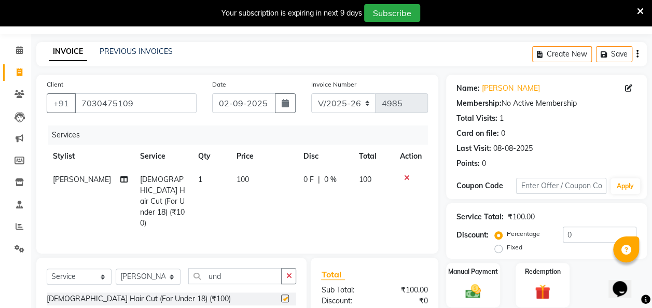
checkbox input "false"
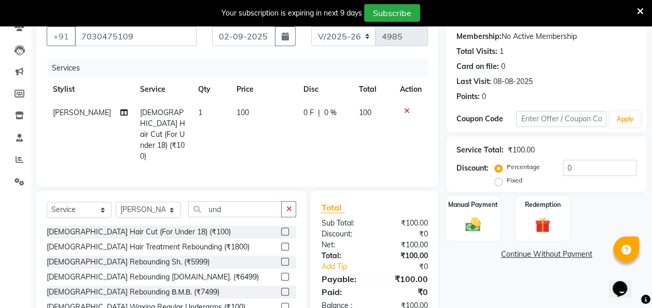
scroll to position [133, 0]
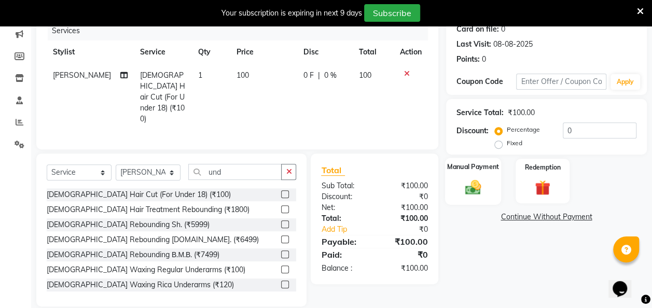
click at [471, 185] on img at bounding box center [473, 187] width 26 height 19
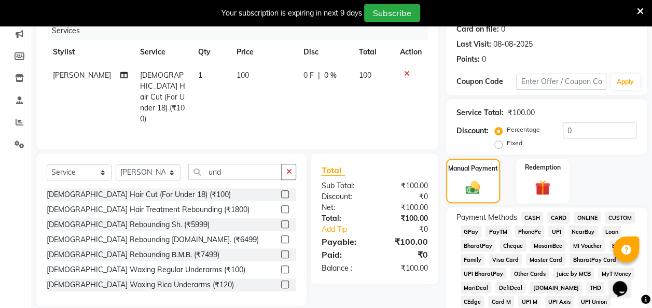
click at [472, 230] on span "GPay" at bounding box center [470, 231] width 21 height 12
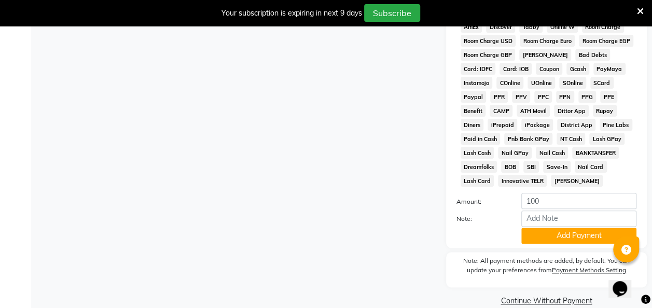
scroll to position [539, 0]
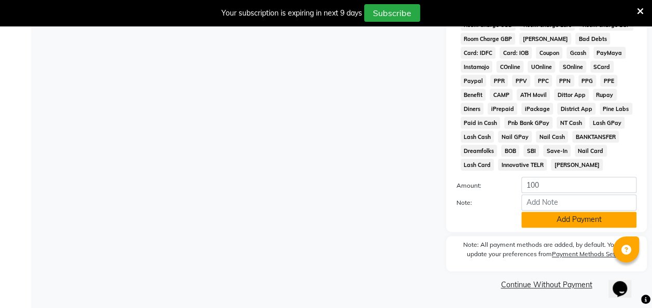
click at [547, 221] on button "Add Payment" at bounding box center [578, 219] width 115 height 16
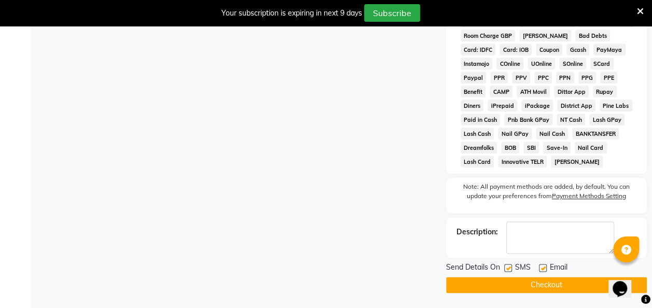
click at [508, 271] on label at bounding box center [508, 268] width 8 height 8
click at [508, 271] on input "checkbox" at bounding box center [507, 268] width 7 height 7
checkbox input "false"
click at [497, 293] on button "Checkout" at bounding box center [546, 285] width 201 height 16
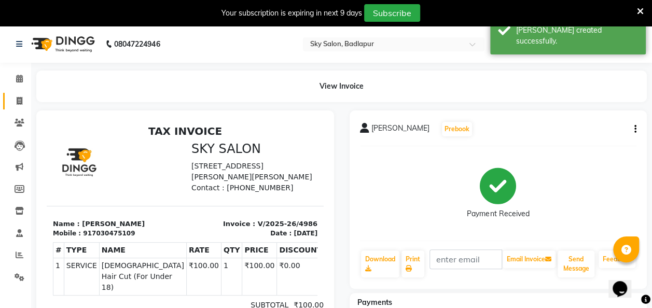
click at [22, 106] on span at bounding box center [19, 101] width 18 height 12
select select "service"
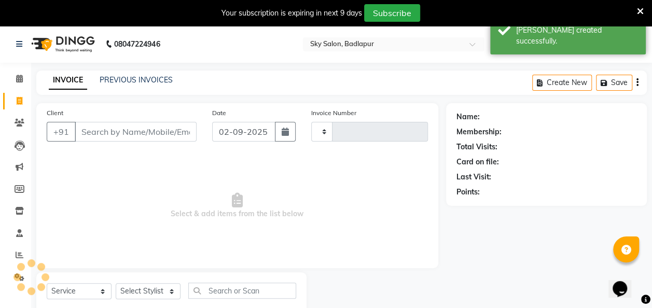
type input "4987"
select select "6927"
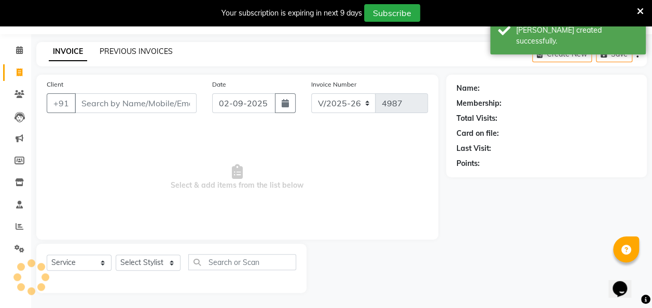
click at [131, 53] on link "PREVIOUS INVOICES" at bounding box center [136, 51] width 73 height 9
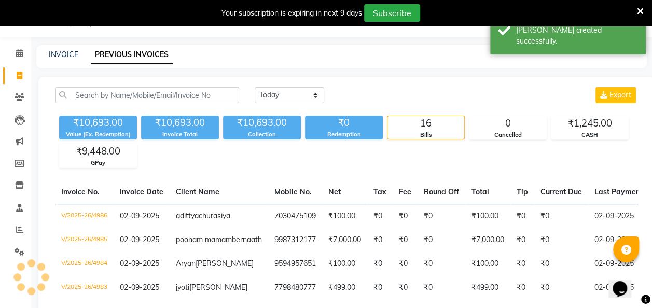
scroll to position [29, 0]
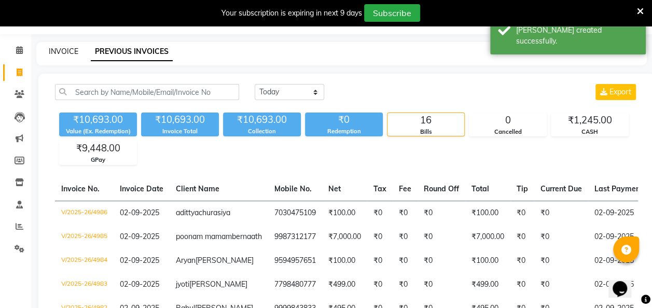
click at [58, 52] on link "INVOICE" at bounding box center [64, 51] width 30 height 9
select select "6927"
select select "service"
